Goal: Register for event/course

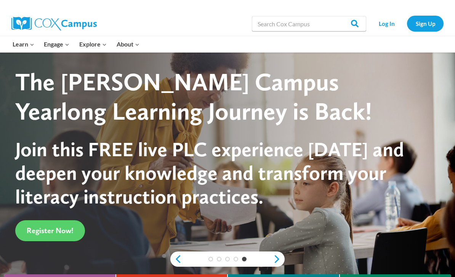
click at [425, 27] on link "Sign Up" at bounding box center [425, 24] width 37 height 16
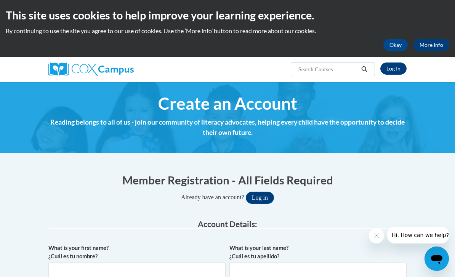
click at [266, 196] on button "Log in" at bounding box center [260, 198] width 28 height 12
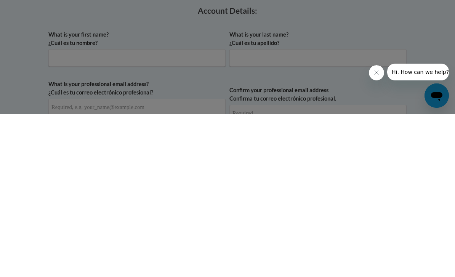
scroll to position [43, 0]
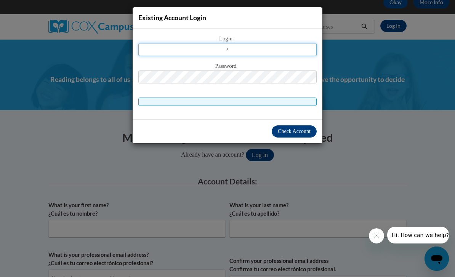
type input "s"
click at [388, 57] on div "Existing Account Login Login s Password" at bounding box center [227, 138] width 455 height 277
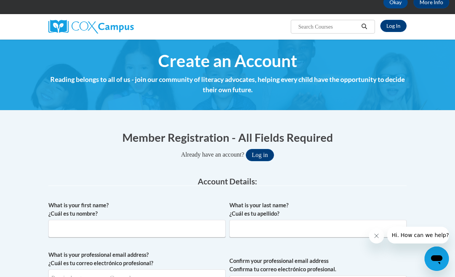
click at [395, 24] on link "Log In" at bounding box center [393, 26] width 26 height 12
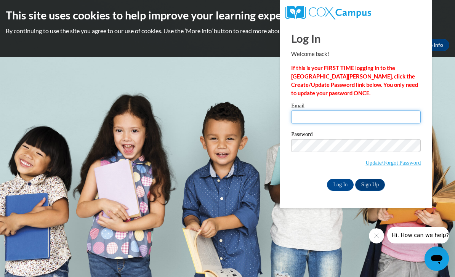
type input "[EMAIL_ADDRESS][DOMAIN_NAME]"
click at [340, 184] on input "Log In" at bounding box center [340, 185] width 27 height 12
click at [338, 183] on input "Log In" at bounding box center [340, 185] width 27 height 12
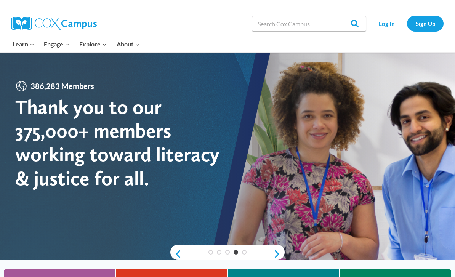
click at [386, 27] on link "Log In" at bounding box center [386, 24] width 33 height 16
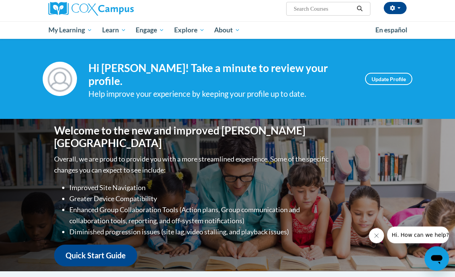
scroll to position [55, 0]
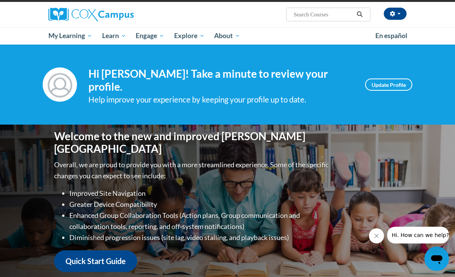
click at [0, 0] on link "Early Care and Learning" at bounding box center [0, 0] width 0 height 0
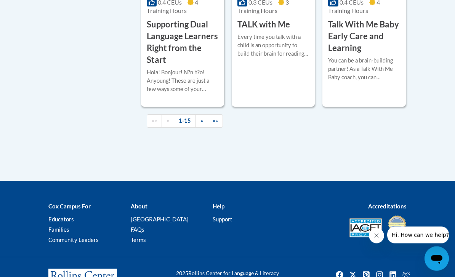
scroll to position [1323, 0]
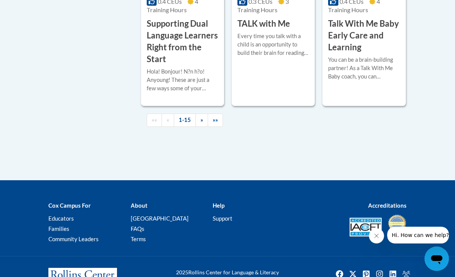
click at [190, 65] on h3 "Supporting Dual Language Learners Right from the Start" at bounding box center [183, 41] width 72 height 47
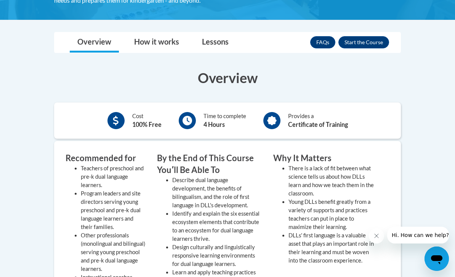
scroll to position [149, 0]
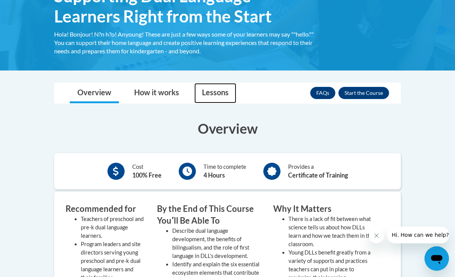
click at [209, 94] on link "Lessons" at bounding box center [215, 93] width 42 height 20
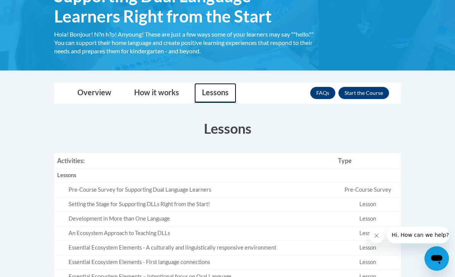
scroll to position [149, 0]
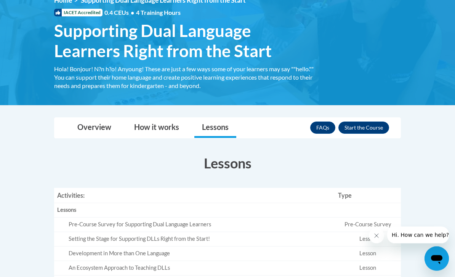
click at [360, 127] on button "Enroll" at bounding box center [363, 128] width 51 height 12
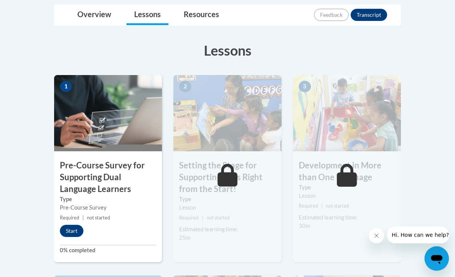
scroll to position [199, 0]
click at [68, 219] on small "Required | not started" at bounding box center [108, 218] width 108 height 8
click at [74, 230] on button "Start" at bounding box center [72, 231] width 24 height 12
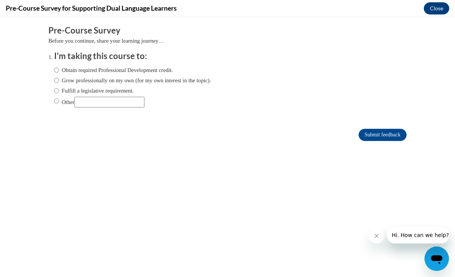
scroll to position [0, 0]
click at [149, 71] on label "Obtain required Professional Development credit." at bounding box center [113, 70] width 119 height 8
click at [59, 71] on input "Obtain required Professional Development credit." at bounding box center [56, 70] width 5 height 8
radio input "true"
click at [391, 137] on input "Submit feedback" at bounding box center [383, 135] width 48 height 12
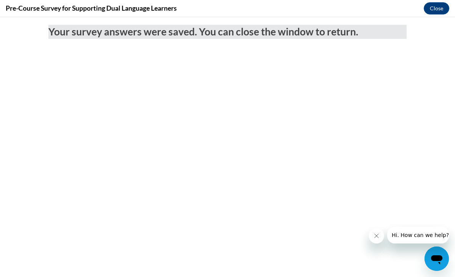
click at [435, 10] on button "Close" at bounding box center [437, 8] width 26 height 12
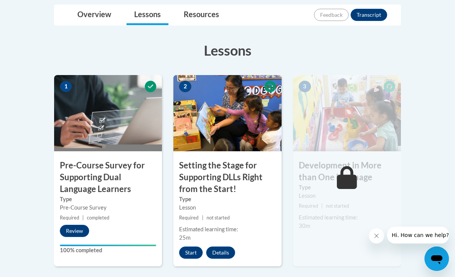
click at [184, 247] on button "Start" at bounding box center [191, 253] width 24 height 12
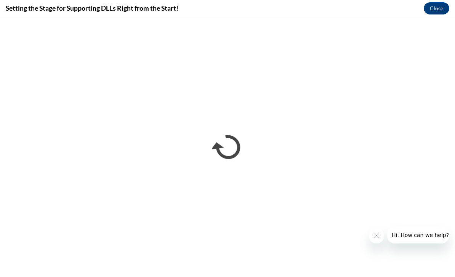
click at [373, 236] on icon "Close message from company" at bounding box center [376, 236] width 6 height 6
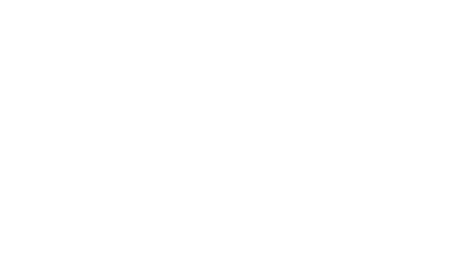
scroll to position [364, 0]
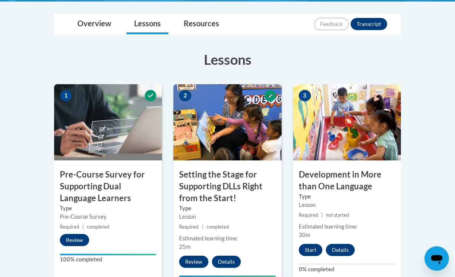
scroll to position [190, 0]
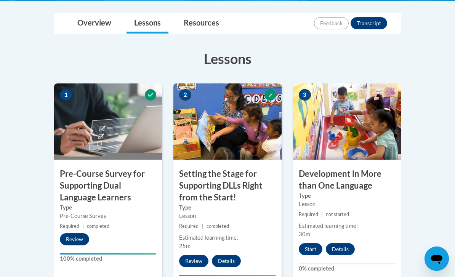
click at [313, 245] on button "Start" at bounding box center [311, 249] width 24 height 12
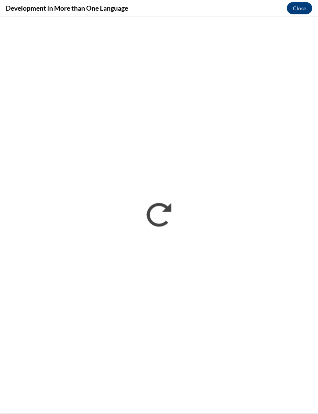
scroll to position [0, 0]
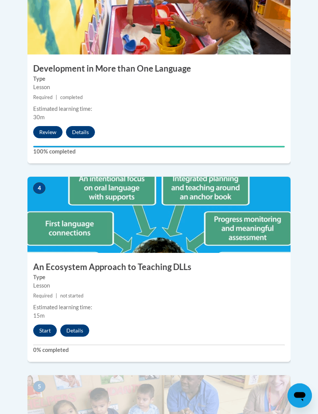
scroll to position [740, 0]
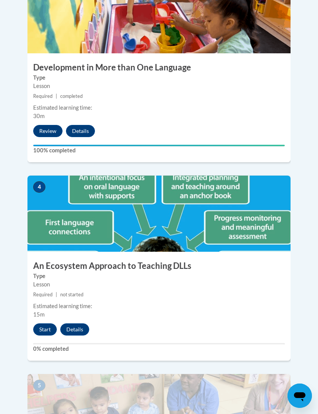
click at [46, 323] on button "Start" at bounding box center [45, 329] width 24 height 12
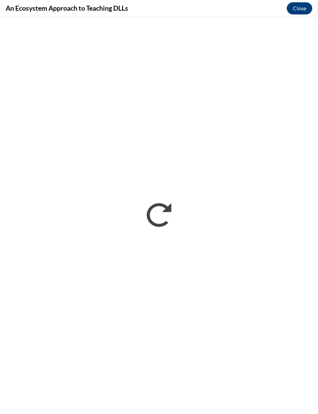
scroll to position [0, 0]
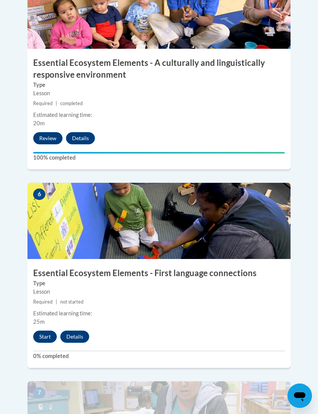
scroll to position [1146, 0]
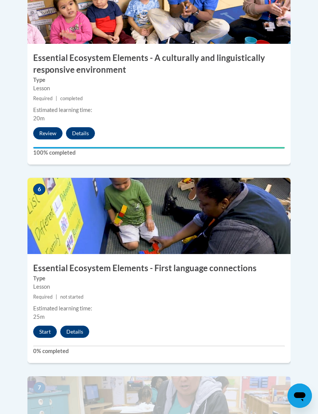
click at [43, 326] on button "Start" at bounding box center [45, 332] width 24 height 12
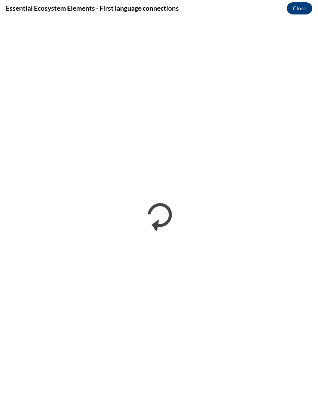
scroll to position [0, 0]
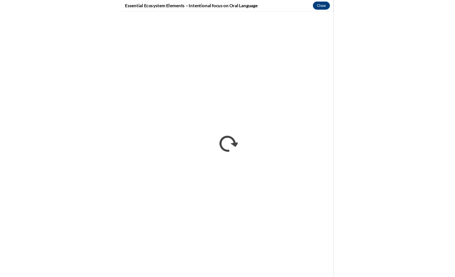
scroll to position [945, 0]
